Goal: Information Seeking & Learning: Learn about a topic

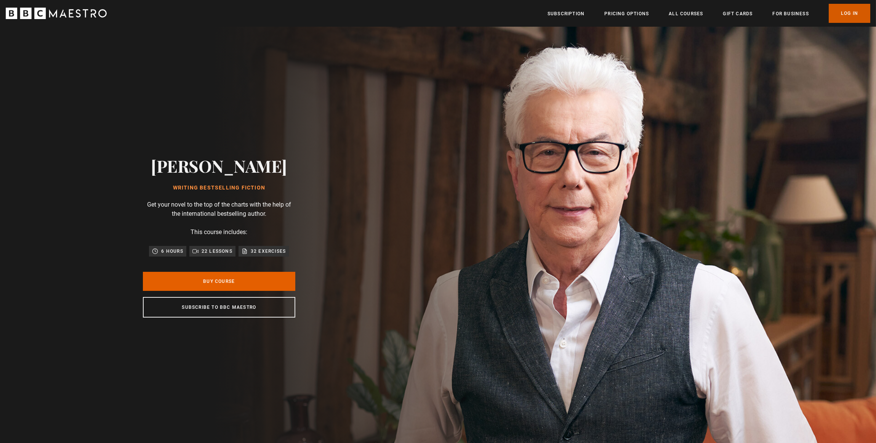
click at [856, 14] on link "Log In" at bounding box center [850, 13] width 42 height 19
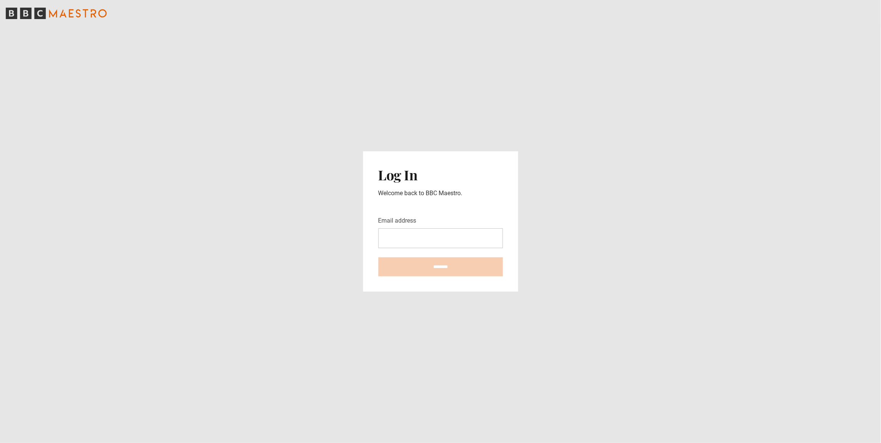
type input "**********"
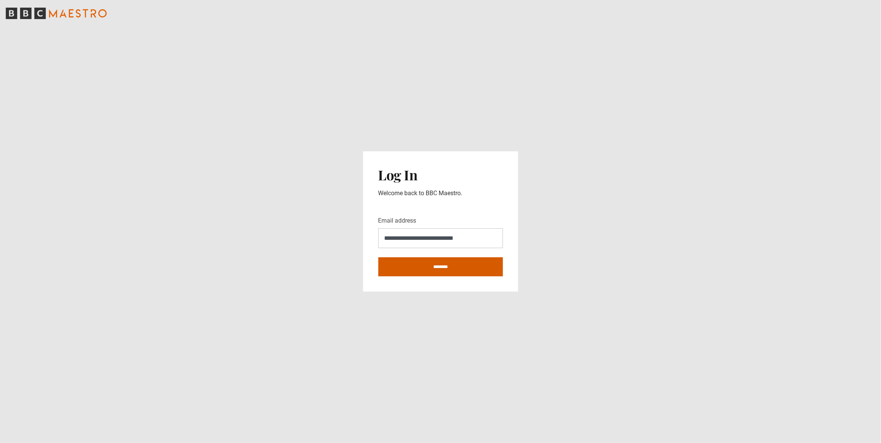
click at [454, 266] on input "********" at bounding box center [441, 266] width 125 height 19
type input "**********"
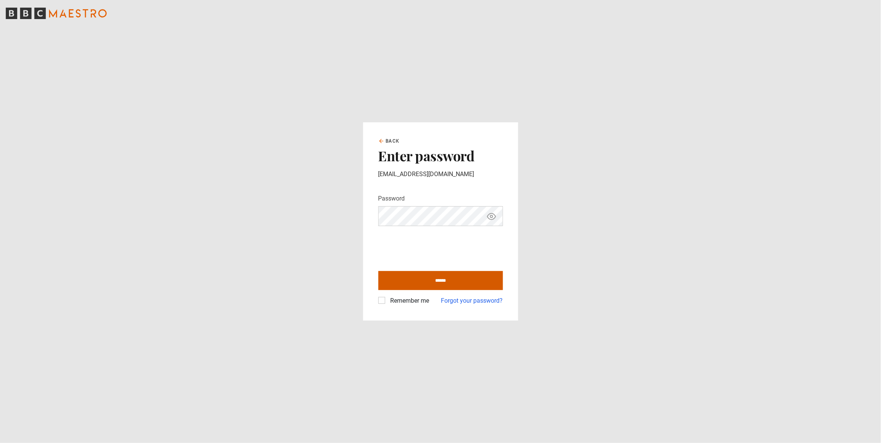
click at [441, 281] on input "******" at bounding box center [441, 280] width 125 height 19
type input "**********"
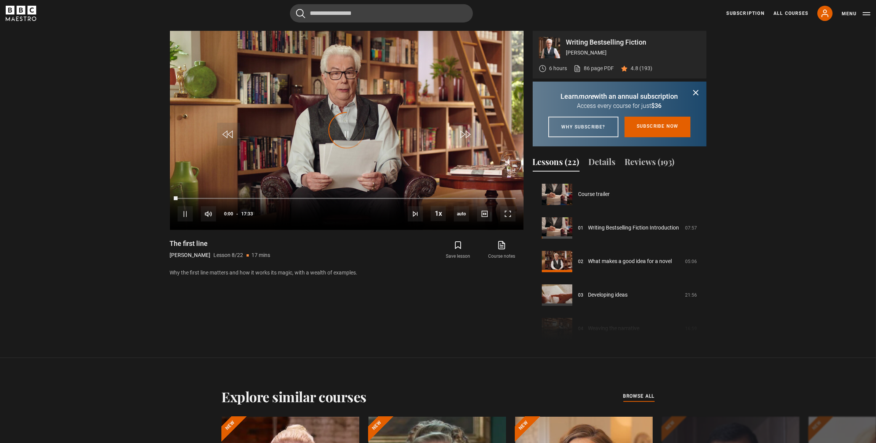
scroll to position [234, 0]
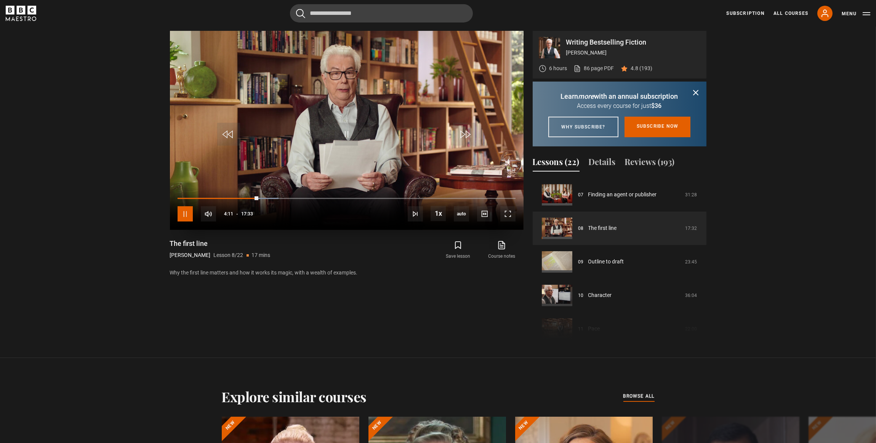
click at [189, 212] on span "Video Player" at bounding box center [185, 213] width 15 height 15
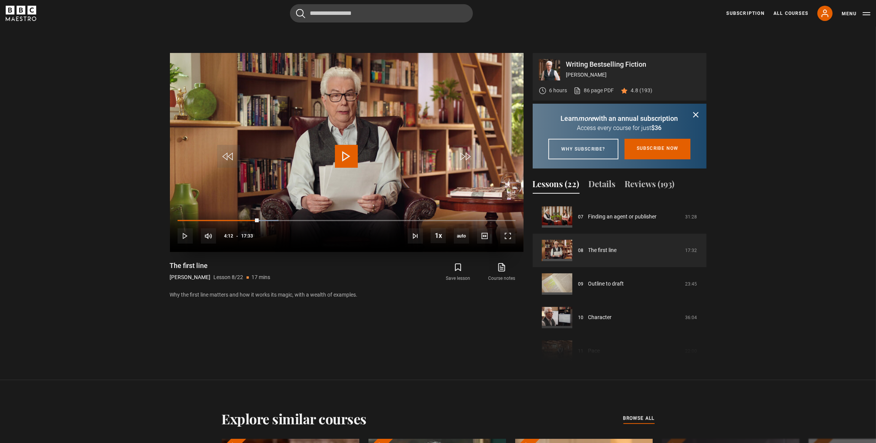
scroll to position [416, 0]
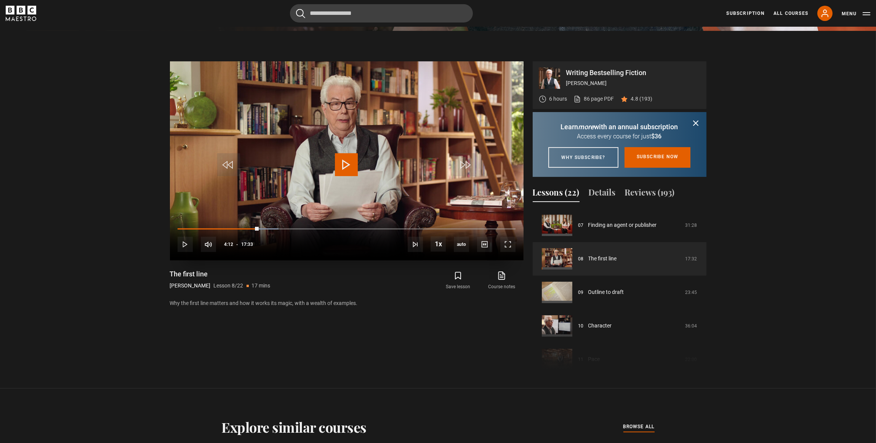
click at [346, 163] on span "Video Player" at bounding box center [346, 164] width 23 height 23
click at [347, 165] on span "Video Player" at bounding box center [346, 164] width 23 height 23
click at [346, 165] on span "Video Player" at bounding box center [346, 164] width 23 height 23
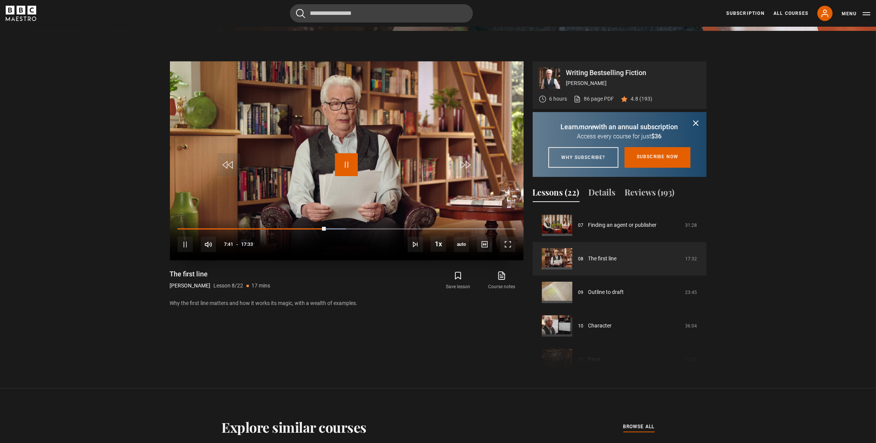
click at [346, 165] on span "Video Player" at bounding box center [346, 164] width 23 height 23
click at [345, 165] on span "Video Player" at bounding box center [346, 164] width 23 height 23
click at [344, 164] on span "Video Player" at bounding box center [346, 164] width 23 height 23
click at [346, 170] on span "Video Player" at bounding box center [346, 164] width 23 height 23
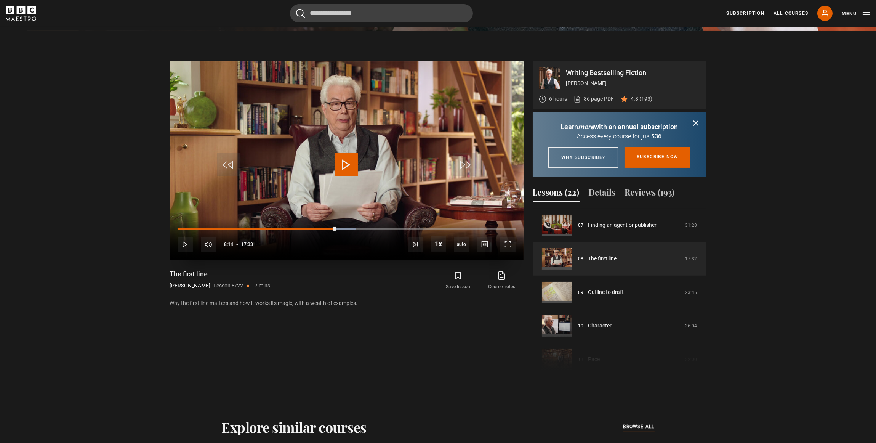
click at [346, 170] on span "Video Player" at bounding box center [346, 164] width 23 height 23
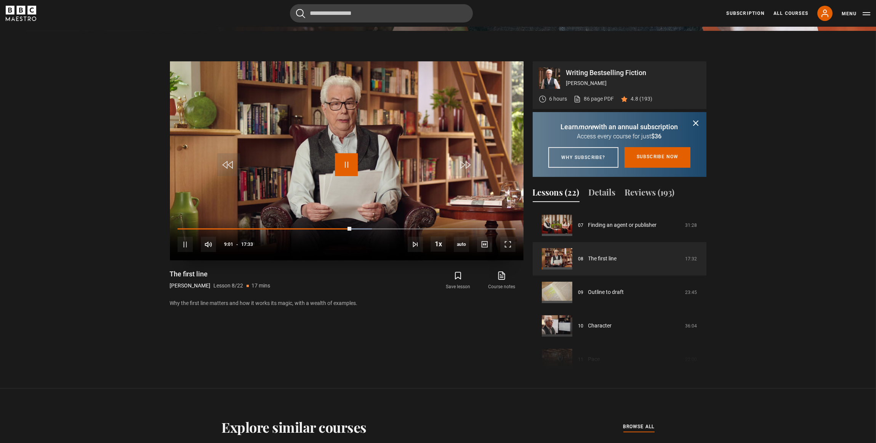
click at [346, 170] on span "Video Player" at bounding box center [346, 164] width 23 height 23
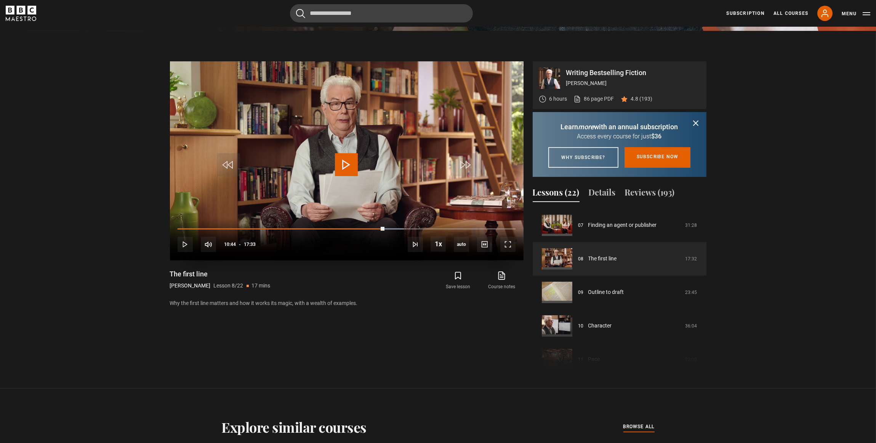
click at [343, 172] on span "Video Player" at bounding box center [346, 164] width 23 height 23
click at [347, 169] on span "Video Player" at bounding box center [346, 164] width 23 height 23
click at [352, 167] on span "Video Player" at bounding box center [346, 164] width 23 height 23
click at [348, 167] on span "Video Player" at bounding box center [346, 164] width 23 height 23
click at [348, 165] on span "Video Player" at bounding box center [346, 164] width 23 height 23
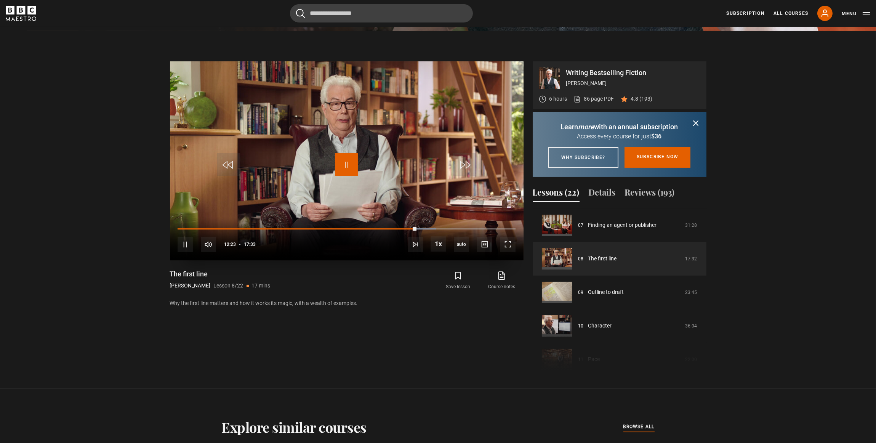
click at [348, 165] on span "Video Player" at bounding box center [346, 164] width 23 height 23
click at [350, 164] on span "Video Player" at bounding box center [346, 164] width 23 height 23
click at [348, 161] on span "Video Player" at bounding box center [346, 164] width 23 height 23
click at [348, 163] on span "Video Player" at bounding box center [346, 164] width 23 height 23
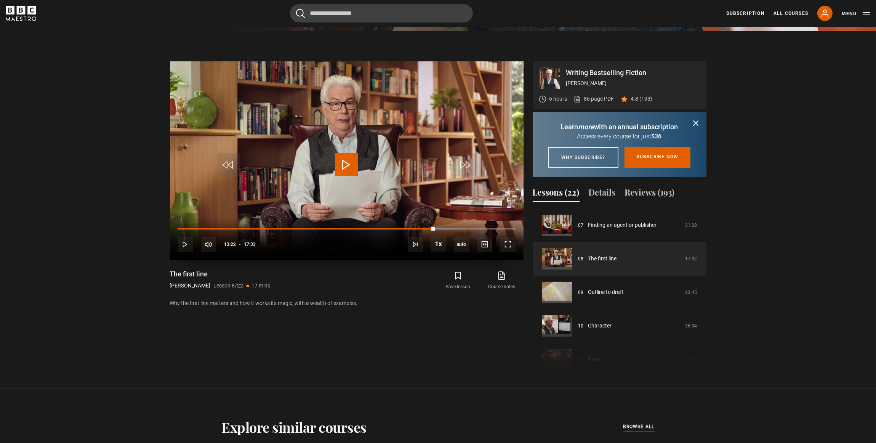
click at [348, 163] on span "Video Player" at bounding box center [346, 164] width 23 height 23
click at [347, 165] on span "Video Player" at bounding box center [346, 164] width 23 height 23
click at [350, 165] on span "Video Player" at bounding box center [346, 164] width 23 height 23
click at [346, 166] on span "Video Player" at bounding box center [346, 164] width 23 height 23
click at [351, 167] on span "Video Player" at bounding box center [346, 164] width 23 height 23
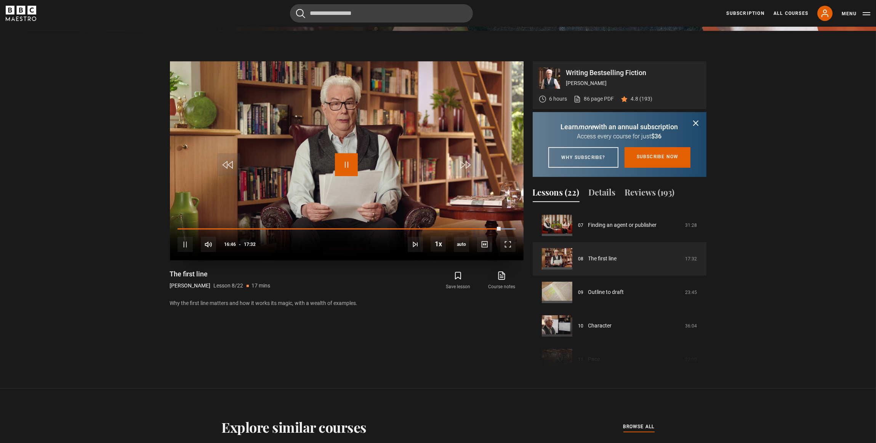
click at [343, 164] on span "Video Player" at bounding box center [346, 164] width 23 height 23
click at [345, 165] on span "Video Player" at bounding box center [346, 164] width 23 height 23
click at [345, 163] on span "Video Player" at bounding box center [346, 164] width 23 height 23
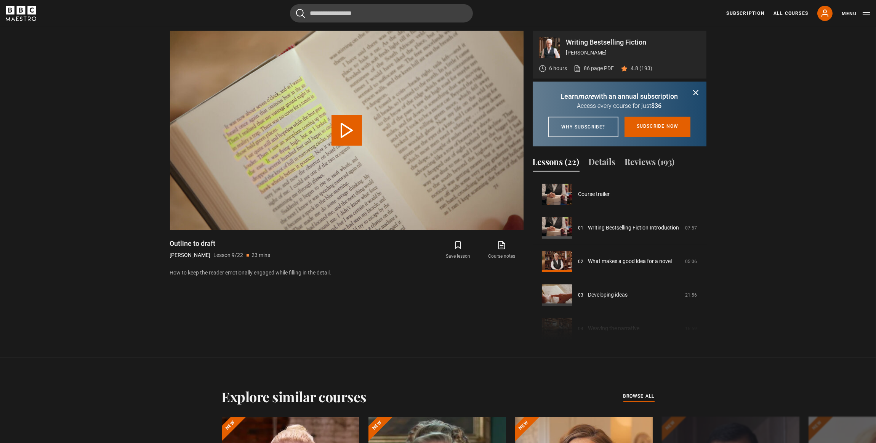
scroll to position [268, 0]
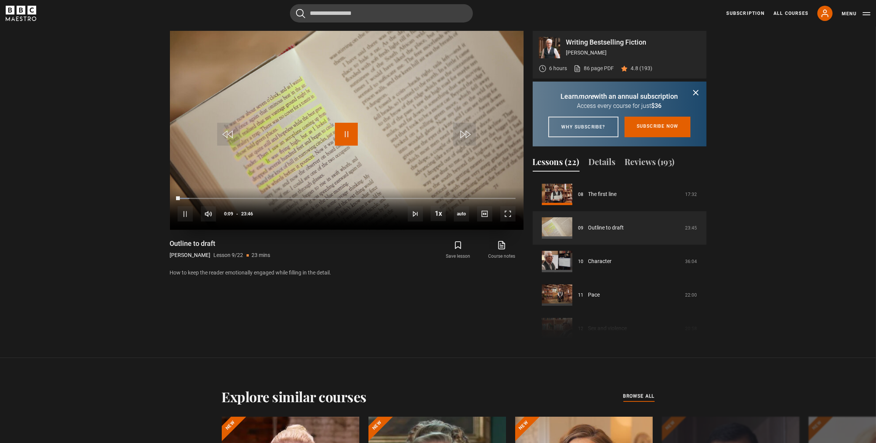
click at [348, 134] on span "Video Player" at bounding box center [346, 134] width 23 height 23
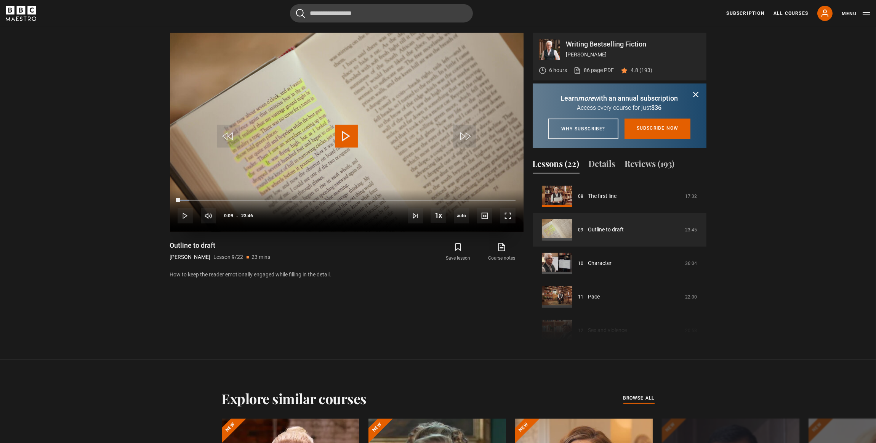
click at [347, 138] on span "Video Player" at bounding box center [346, 136] width 23 height 23
click at [350, 139] on span "Video Player" at bounding box center [346, 136] width 23 height 23
click at [345, 135] on span "Video Player" at bounding box center [346, 136] width 23 height 23
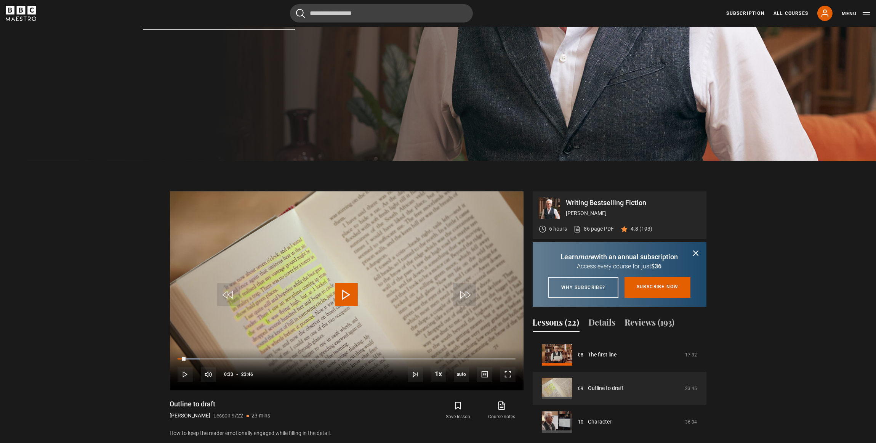
scroll to position [348, 0]
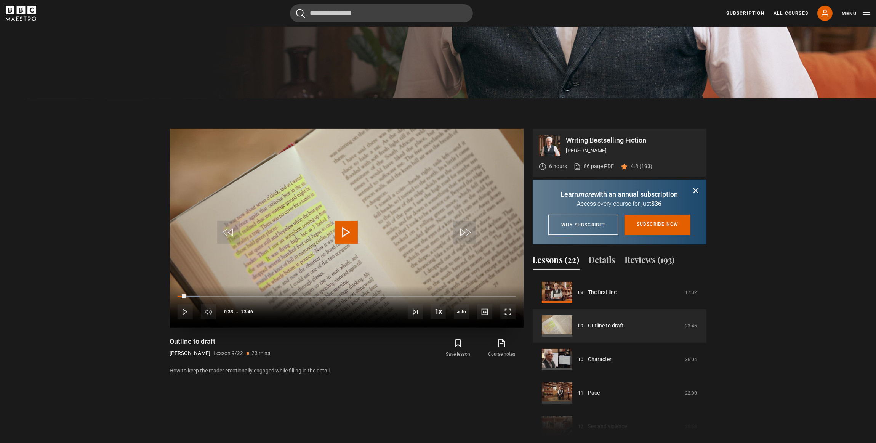
click at [347, 229] on span "Video Player" at bounding box center [346, 232] width 23 height 23
click at [347, 231] on span "Video Player" at bounding box center [346, 232] width 23 height 23
click at [353, 231] on span "Video Player" at bounding box center [346, 232] width 23 height 23
click at [351, 232] on span "Video Player" at bounding box center [346, 232] width 23 height 23
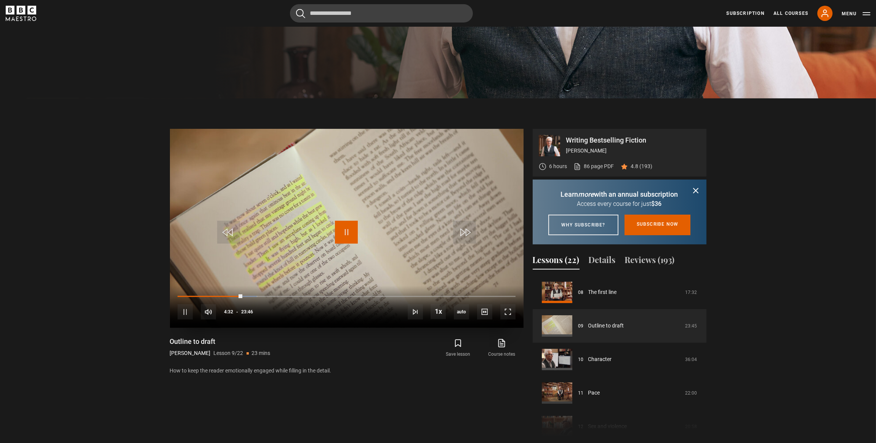
click at [346, 235] on span "Video Player" at bounding box center [346, 232] width 23 height 23
click at [346, 234] on span "Video Player" at bounding box center [346, 232] width 23 height 23
click at [347, 231] on span "Video Player" at bounding box center [346, 232] width 23 height 23
click at [348, 232] on span "Video Player" at bounding box center [346, 232] width 23 height 23
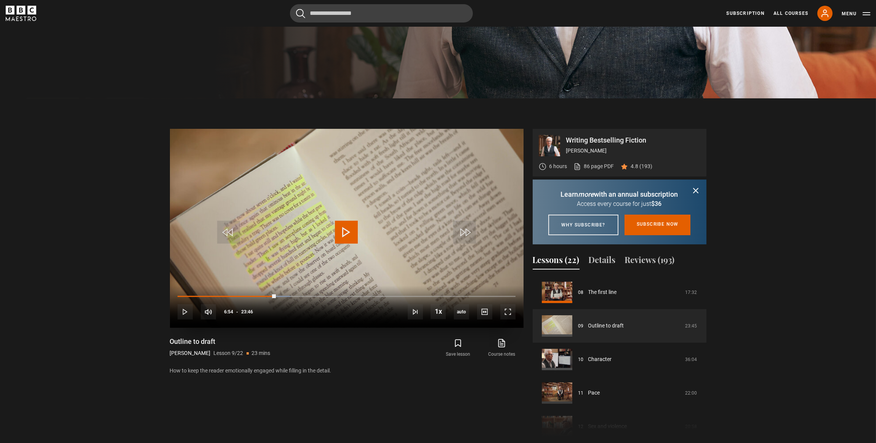
click at [348, 232] on span "Video Player" at bounding box center [346, 232] width 23 height 23
click at [347, 233] on span "Video Player" at bounding box center [346, 232] width 23 height 23
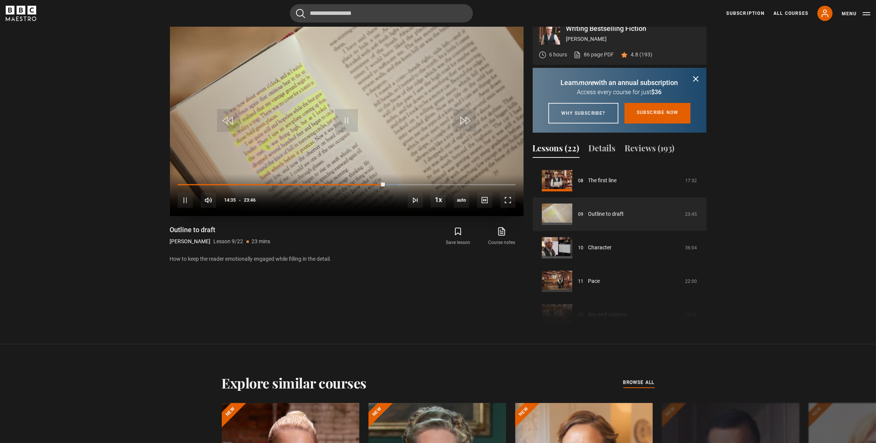
scroll to position [459, 0]
click at [347, 120] on span "Video Player" at bounding box center [346, 121] width 23 height 23
click at [344, 123] on span "Video Player" at bounding box center [346, 121] width 23 height 23
click at [345, 123] on span "Video Player" at bounding box center [346, 121] width 23 height 23
click at [361, 182] on div "10s Skip Back 10 seconds Play 10s Skip Forward 10 seconds Loaded : 73.98% 12:36…" at bounding box center [347, 196] width 354 height 42
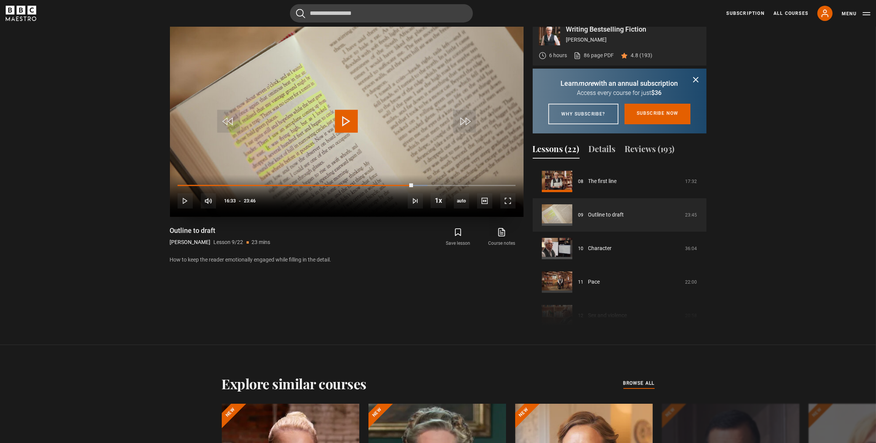
click at [367, 186] on div "10s Skip Back 10 seconds Play 10s Skip Forward 10 seconds Loaded : 73.98% 12:58…" at bounding box center [347, 196] width 354 height 42
drag, startPoint x: 412, startPoint y: 184, endPoint x: 379, endPoint y: 185, distance: 33.6
click at [378, 184] on div "Loaded : 0.00% 14:04 16:29" at bounding box center [347, 185] width 338 height 2
click at [375, 184] on div "14:04" at bounding box center [295, 185] width 234 height 2
click at [344, 122] on span "Video Player" at bounding box center [346, 121] width 23 height 23
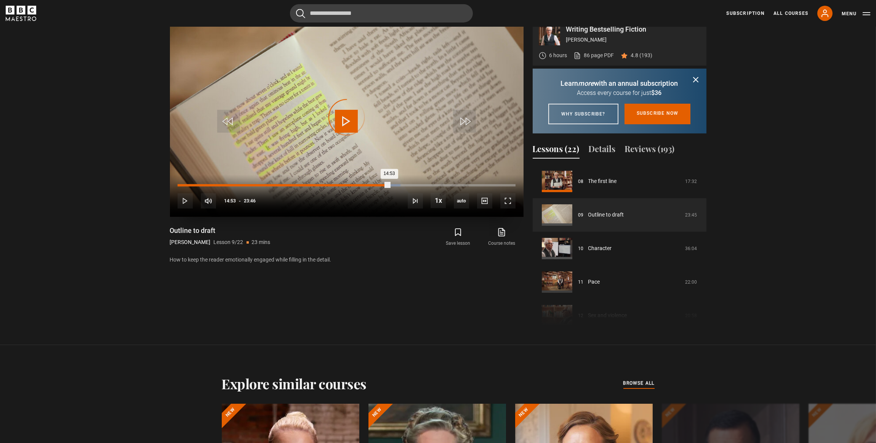
click at [389, 185] on div "Loaded : 65.92% 14:53 14:53" at bounding box center [347, 185] width 338 height 2
click at [393, 184] on div "Loaded : 67.32% 15:09 14:57" at bounding box center [347, 185] width 338 height 2
click at [403, 184] on div "Loaded : 69.42% 15:52 15:29" at bounding box center [347, 185] width 338 height 2
